Goal: Find contact information: Find contact information

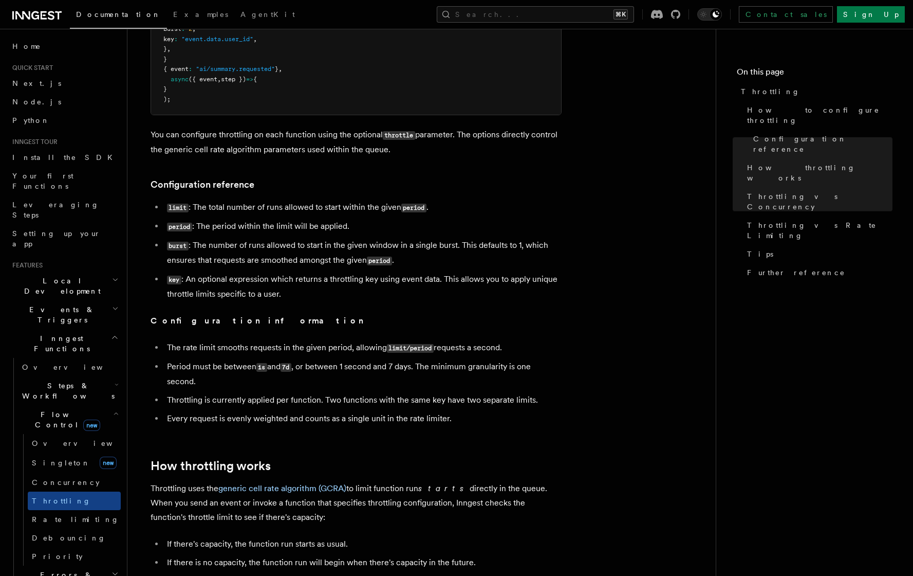
scroll to position [229, 0]
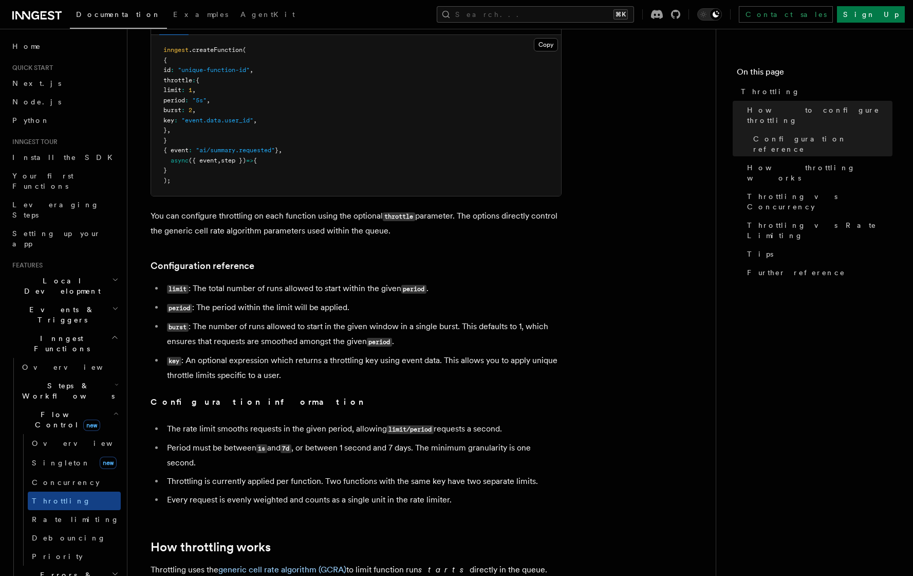
click at [44, 13] on icon at bounding box center [36, 15] width 49 height 12
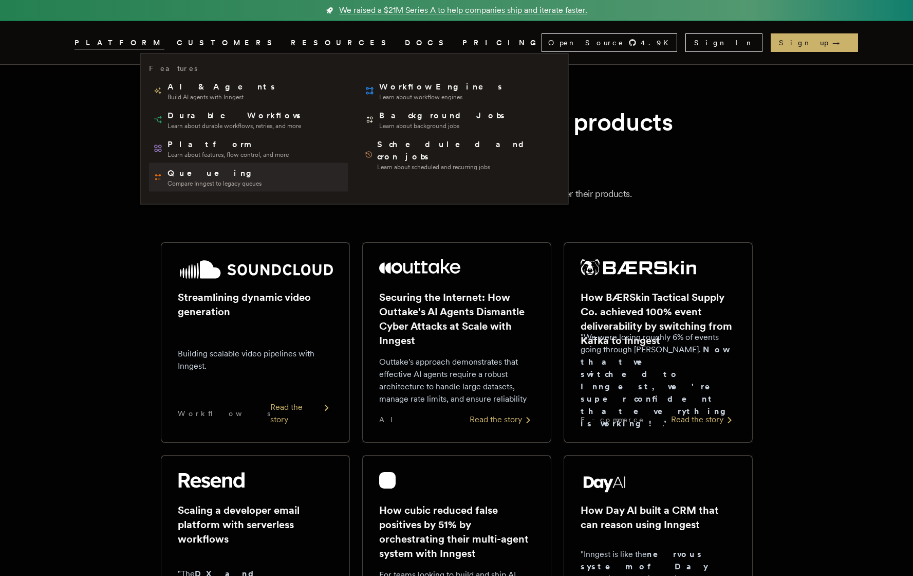
click at [214, 182] on span "Compare Inngest to legacy queues" at bounding box center [215, 183] width 94 height 8
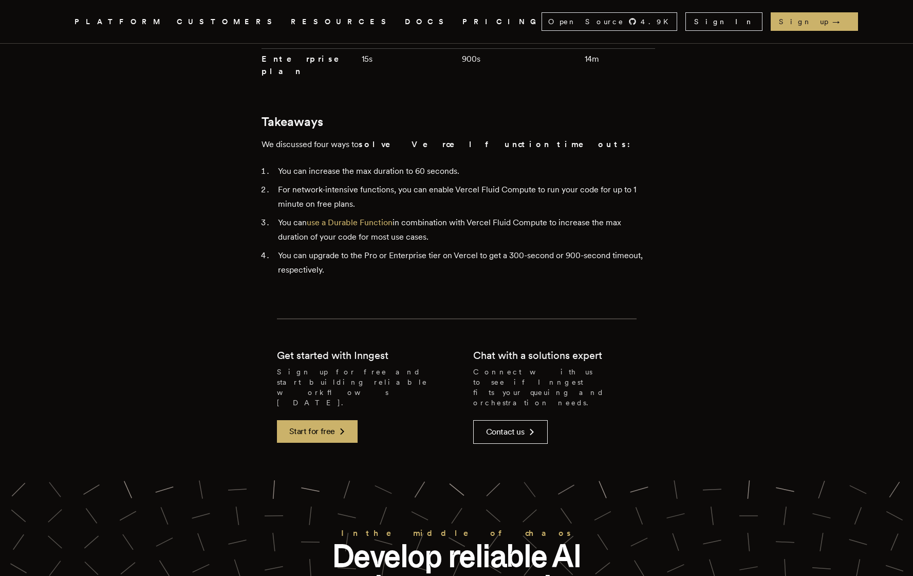
scroll to position [2634, 0]
click at [522, 419] on link "Contact us" at bounding box center [510, 431] width 75 height 24
